Goal: Information Seeking & Learning: Learn about a topic

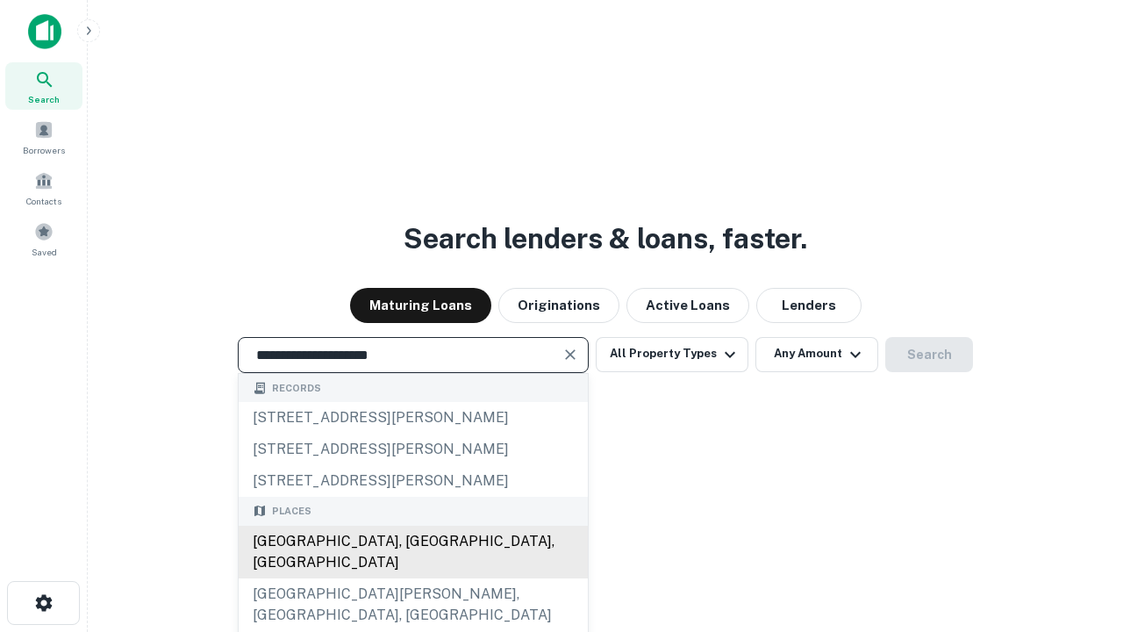
click at [412, 578] on div "[GEOGRAPHIC_DATA], [GEOGRAPHIC_DATA], [GEOGRAPHIC_DATA]" at bounding box center [413, 552] width 349 height 53
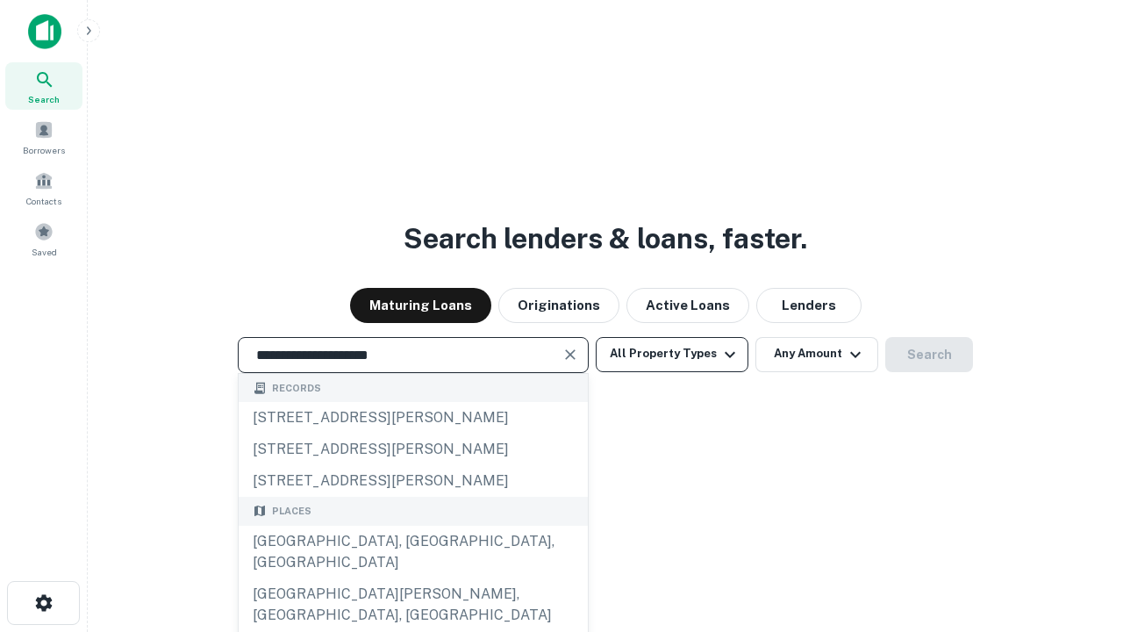
type input "**********"
click at [672, 354] on button "All Property Types" at bounding box center [672, 354] width 153 height 35
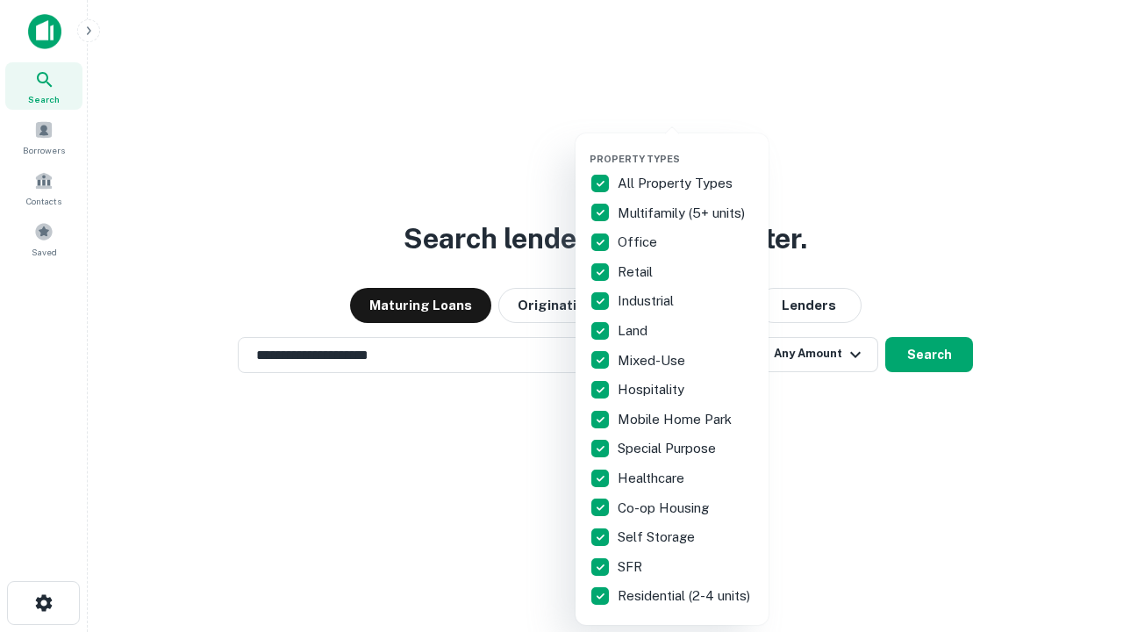
click at [686, 147] on button "button" at bounding box center [686, 147] width 193 height 1
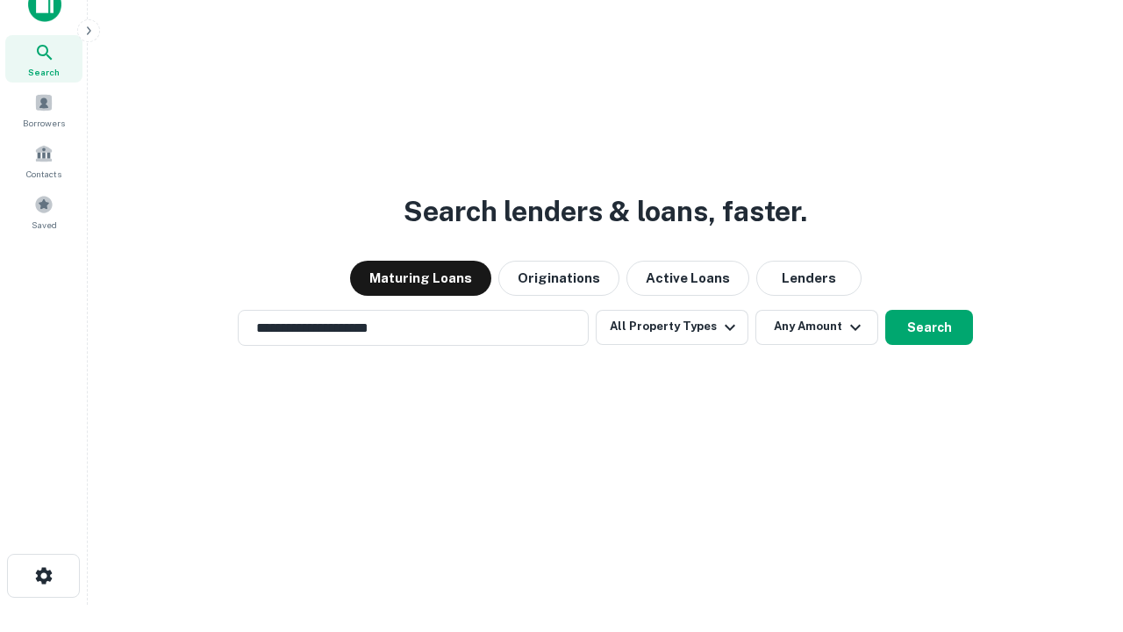
scroll to position [11, 212]
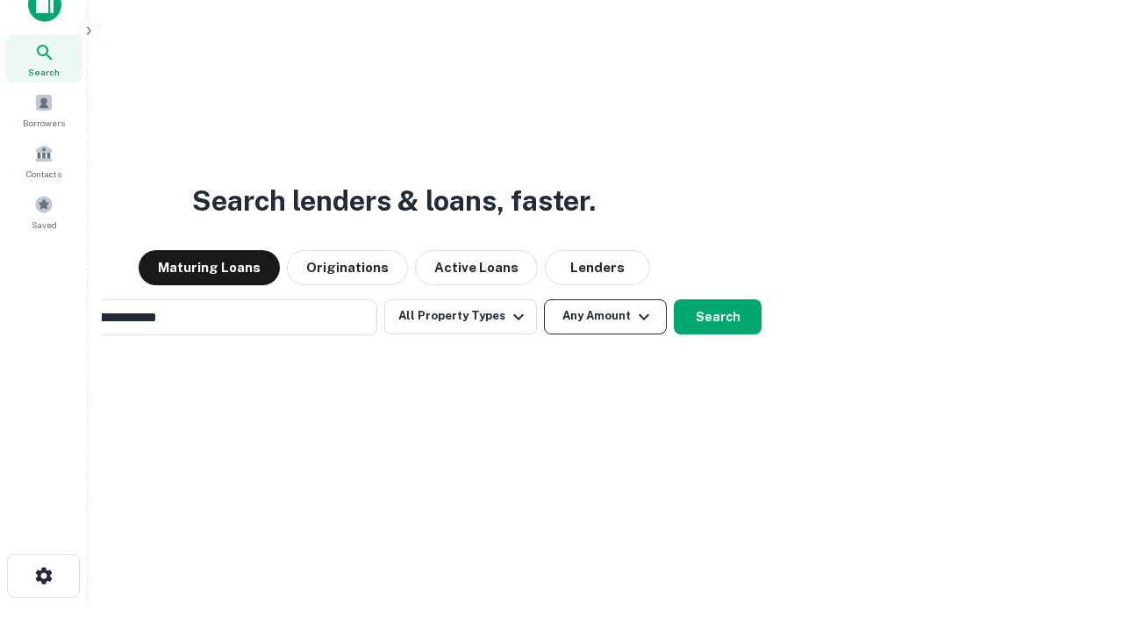
click at [544, 299] on button "Any Amount" at bounding box center [605, 316] width 123 height 35
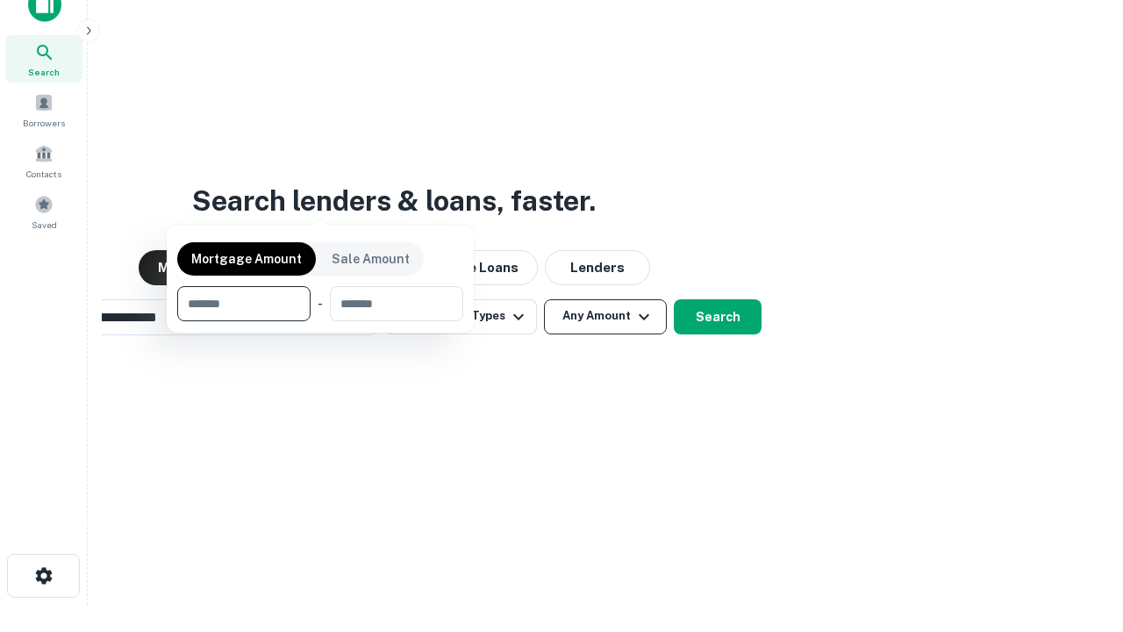
scroll to position [28, 0]
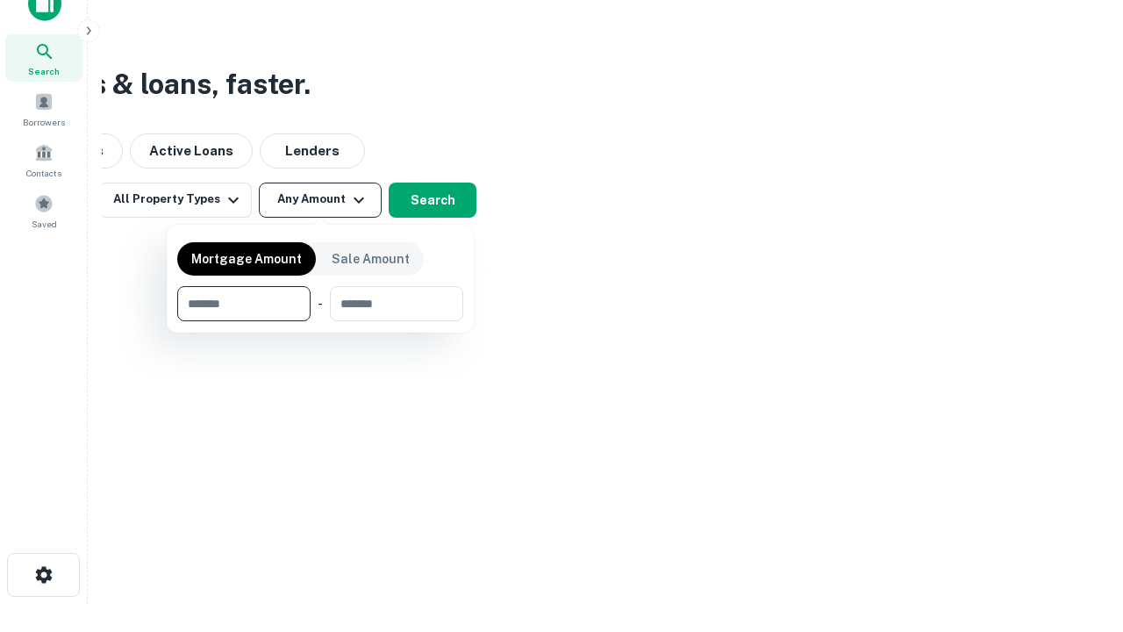
type input "*******"
click at [320, 321] on button "button" at bounding box center [320, 321] width 286 height 1
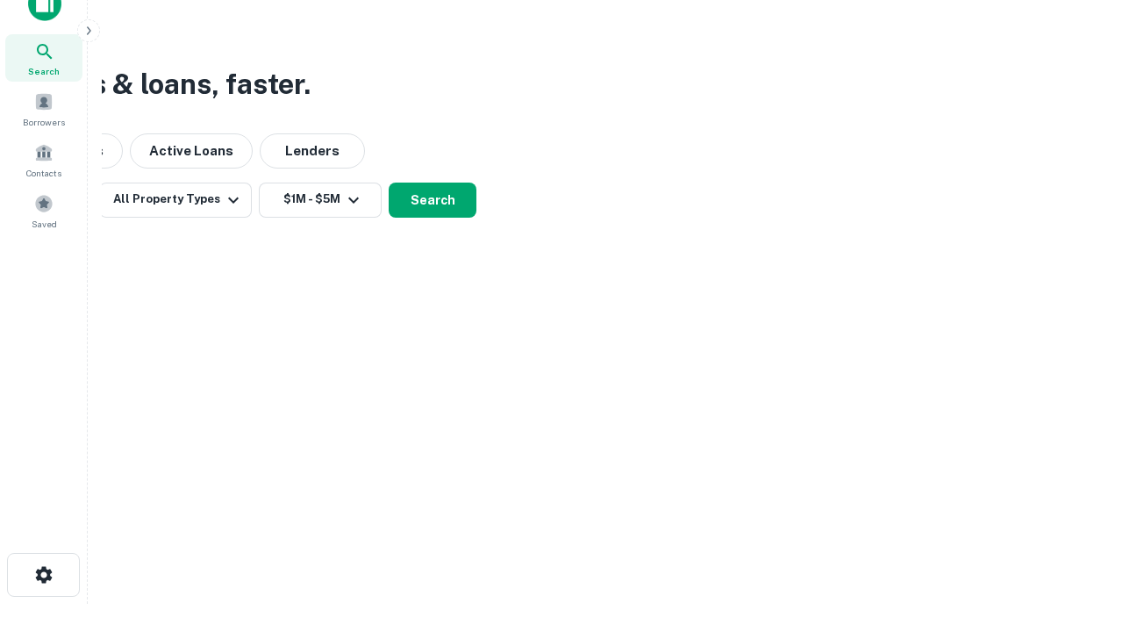
scroll to position [11, 324]
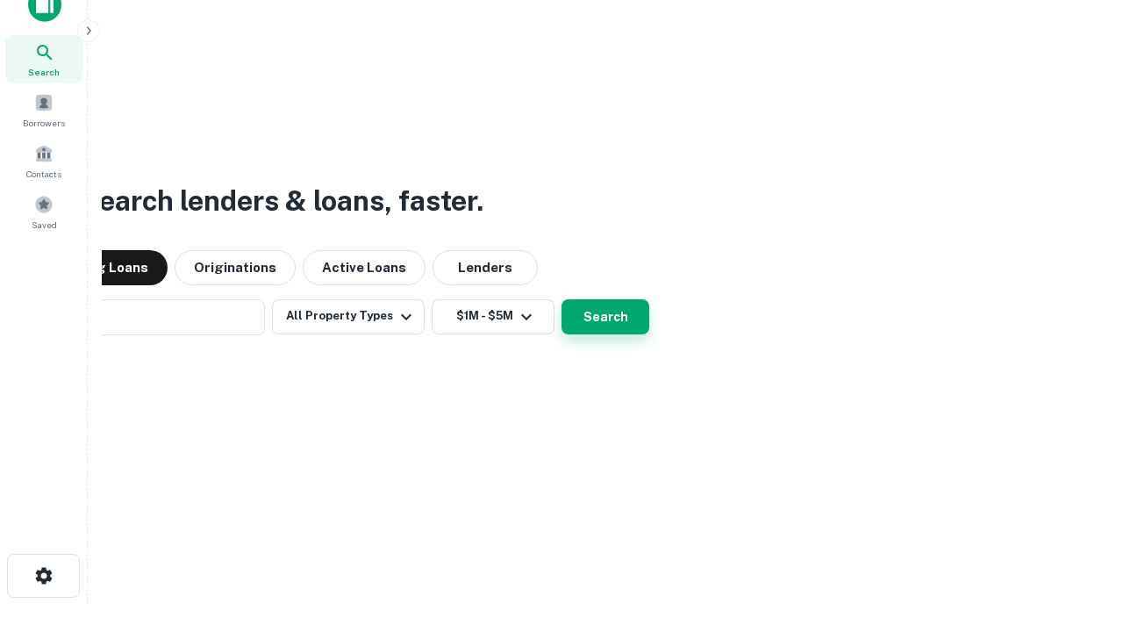
click at [562, 299] on button "Search" at bounding box center [606, 316] width 88 height 35
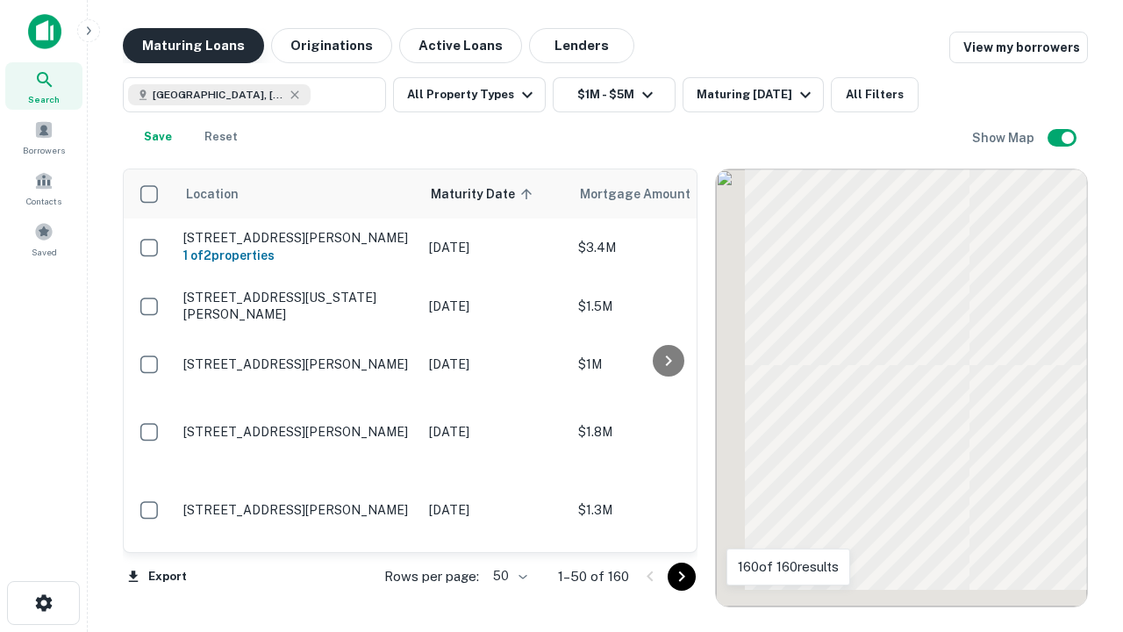
click at [193, 46] on button "Maturing Loans" at bounding box center [193, 45] width 141 height 35
